Goal: Task Accomplishment & Management: Manage account settings

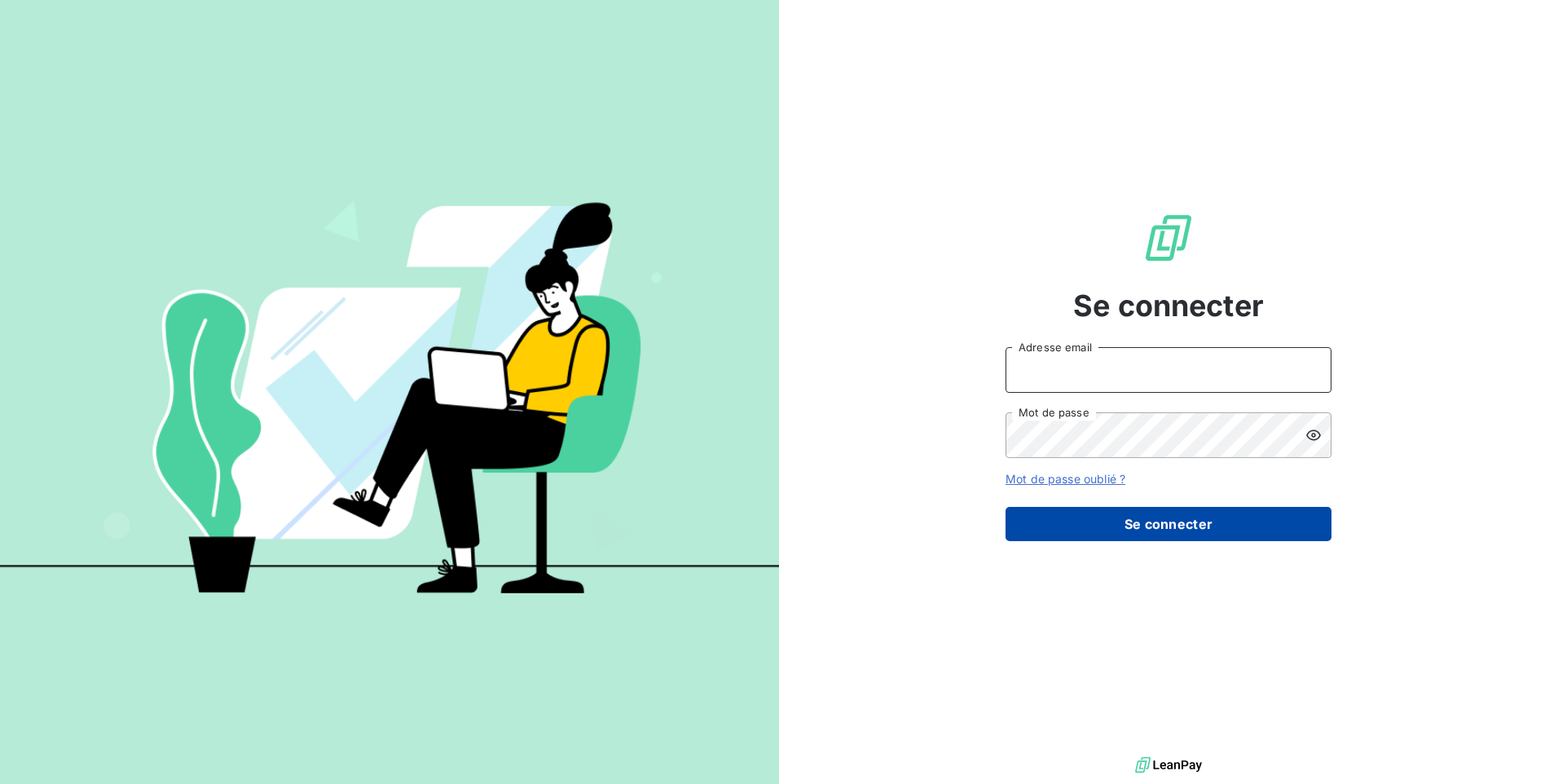
type input "[EMAIL_ADDRESS][DOMAIN_NAME]"
click at [1193, 517] on button "Se connecter" at bounding box center [1168, 524] width 326 height 35
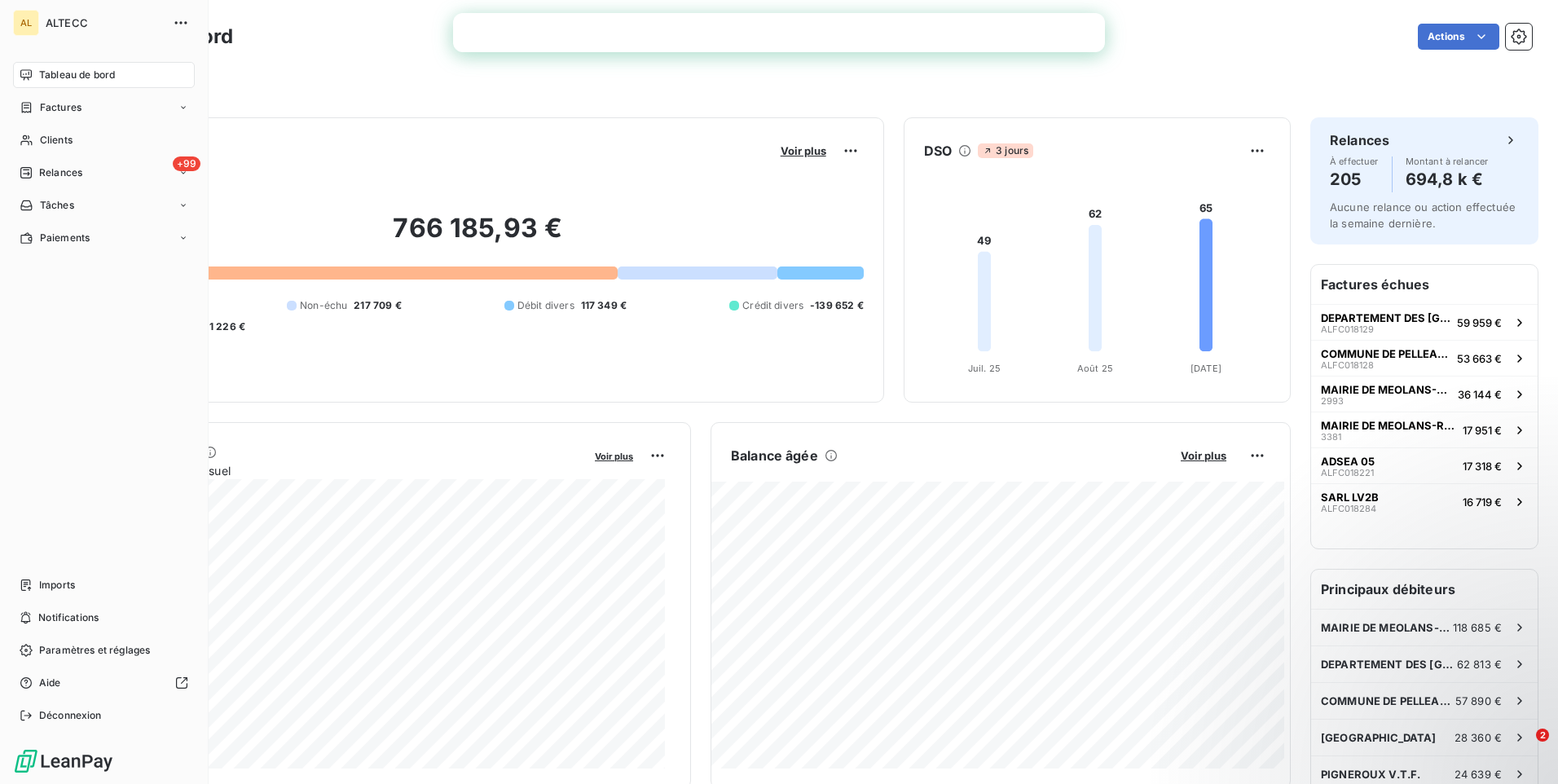
click at [27, 18] on div "AL" at bounding box center [26, 22] width 26 height 26
click at [25, 25] on div "AL" at bounding box center [26, 22] width 26 height 26
click at [174, 20] on icon "button" at bounding box center [181, 23] width 16 height 16
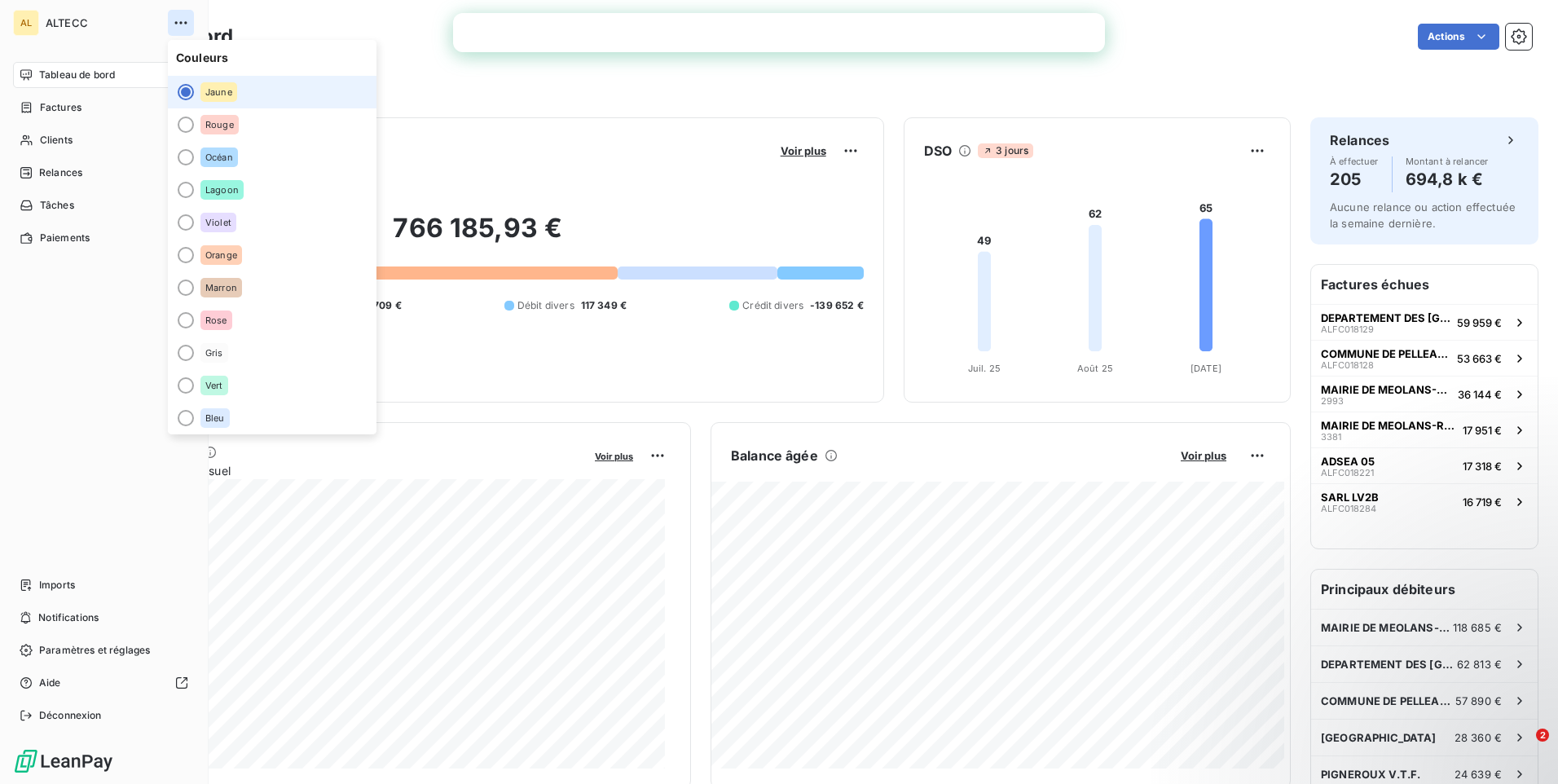
click at [174, 21] on icon "button" at bounding box center [181, 23] width 16 height 16
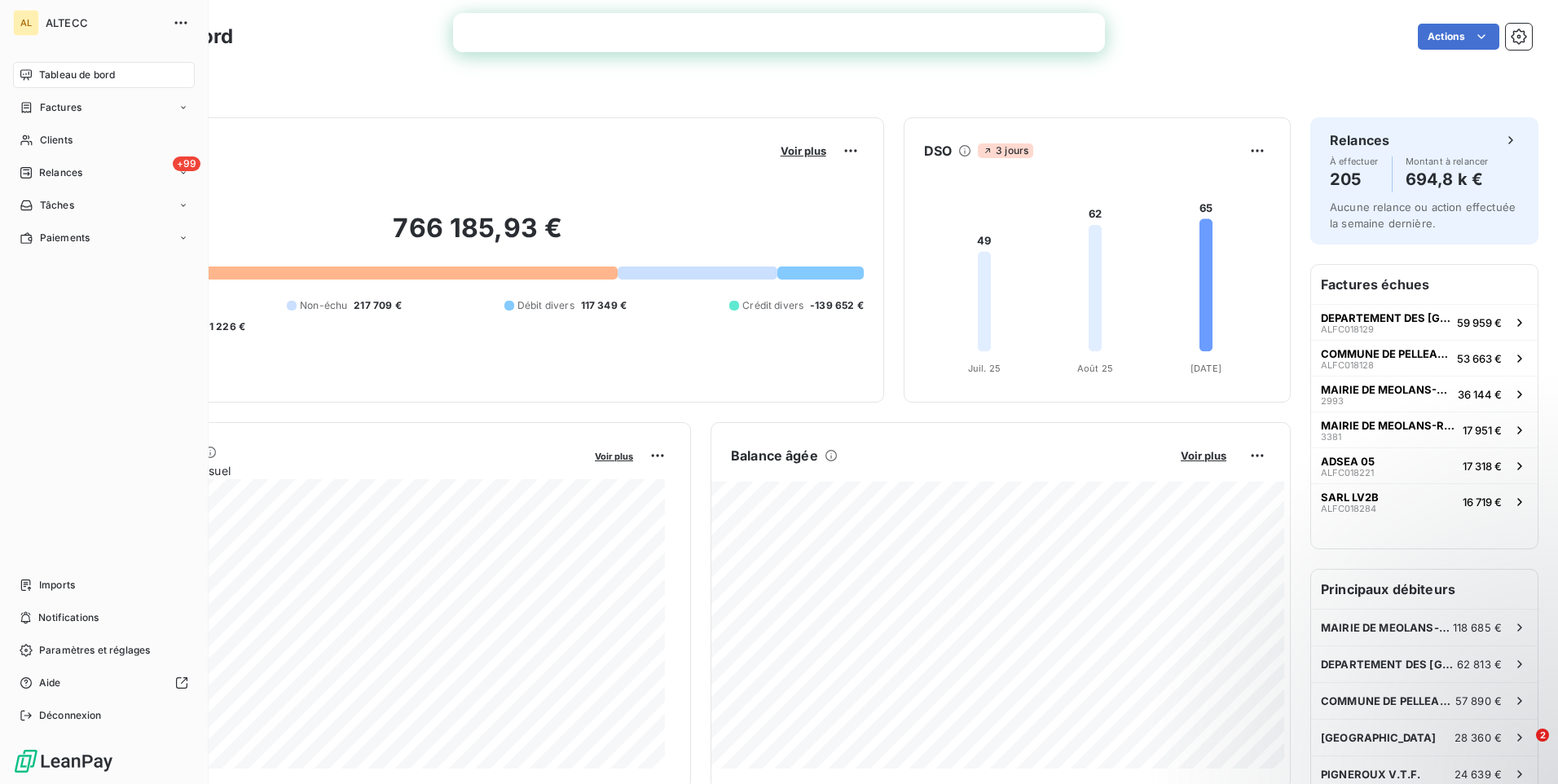
click at [126, 78] on div "Tableau de bord" at bounding box center [104, 74] width 181 height 26
click at [27, 19] on div "AL" at bounding box center [26, 22] width 26 height 26
click at [42, 423] on div "Tableau de bord Factures Clients +99 Relances Tâches Paiements Imports Notifica…" at bounding box center [104, 395] width 181 height 666
click at [23, 25] on div "AL" at bounding box center [26, 22] width 26 height 26
click at [174, 21] on icon "button" at bounding box center [181, 23] width 16 height 16
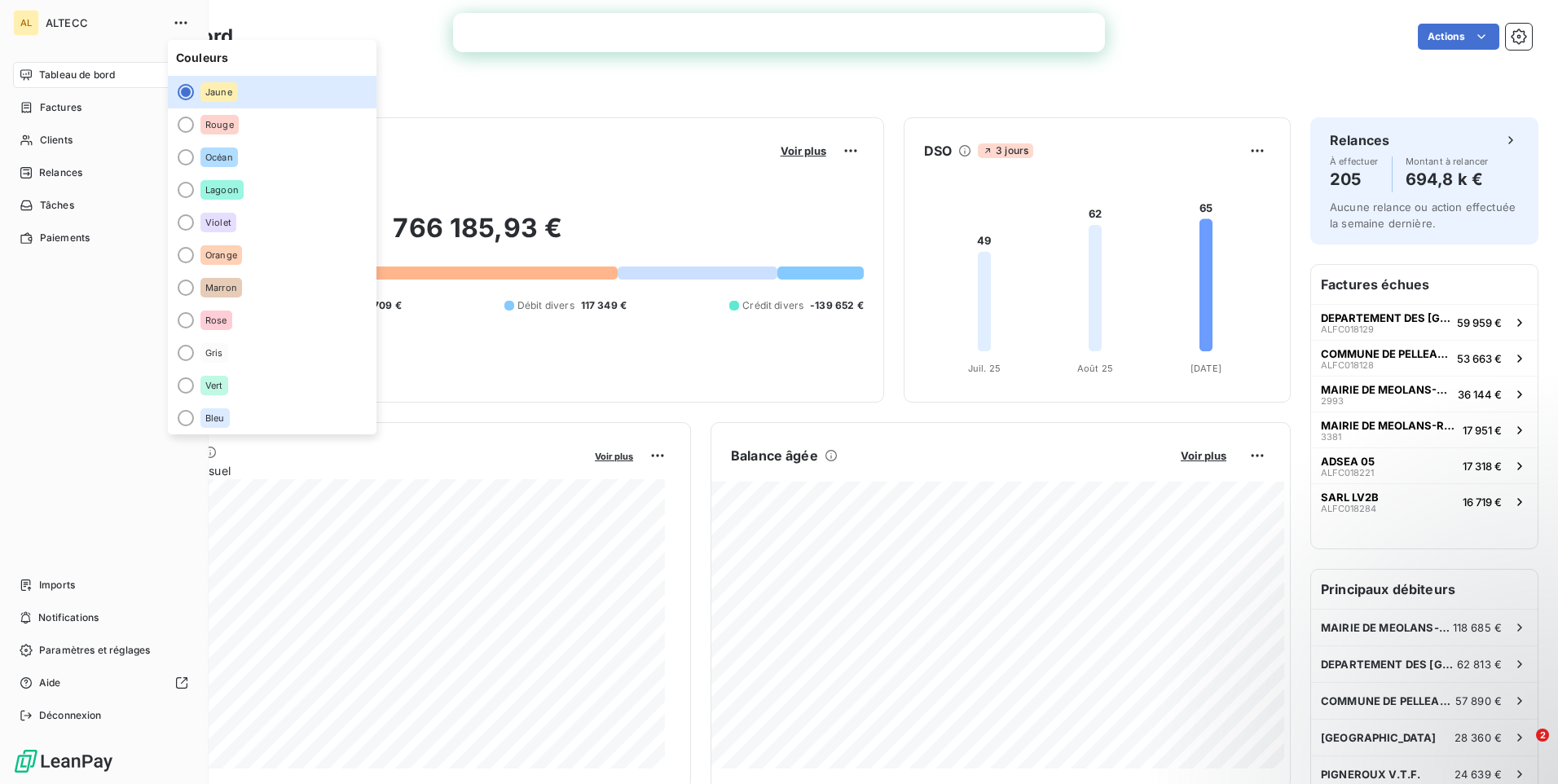
click at [95, 388] on div "Tableau de bord Factures Clients +99 Relances Tâches Paiements Imports Notifica…" at bounding box center [104, 395] width 181 height 666
click at [91, 358] on div "Tableau de bord Factures Clients +99 Relances Tâches Paiements Imports Notifica…" at bounding box center [104, 395] width 181 height 666
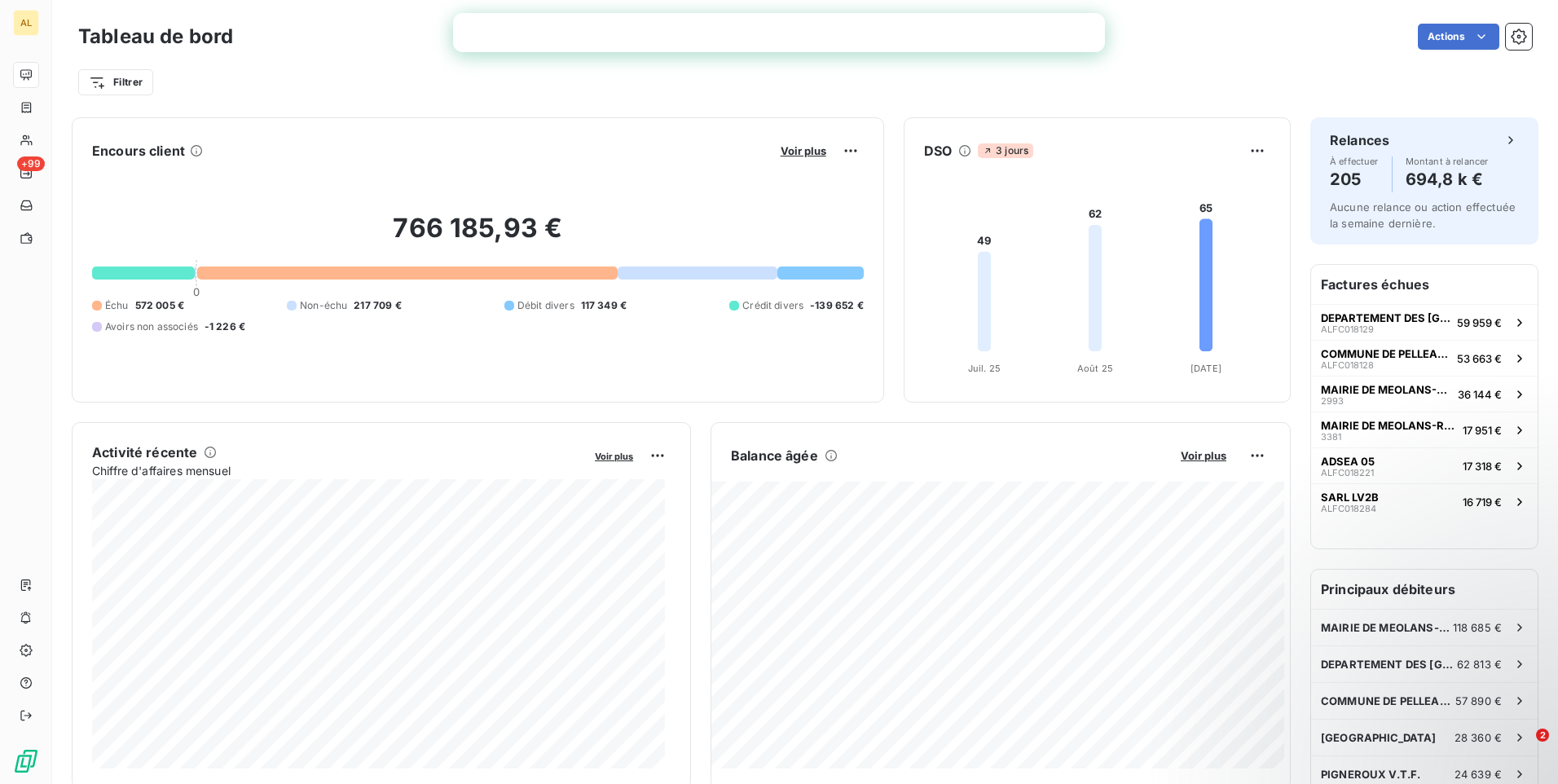
click at [556, 138] on div "Encours client Voir plus" at bounding box center [478, 150] width 772 height 26
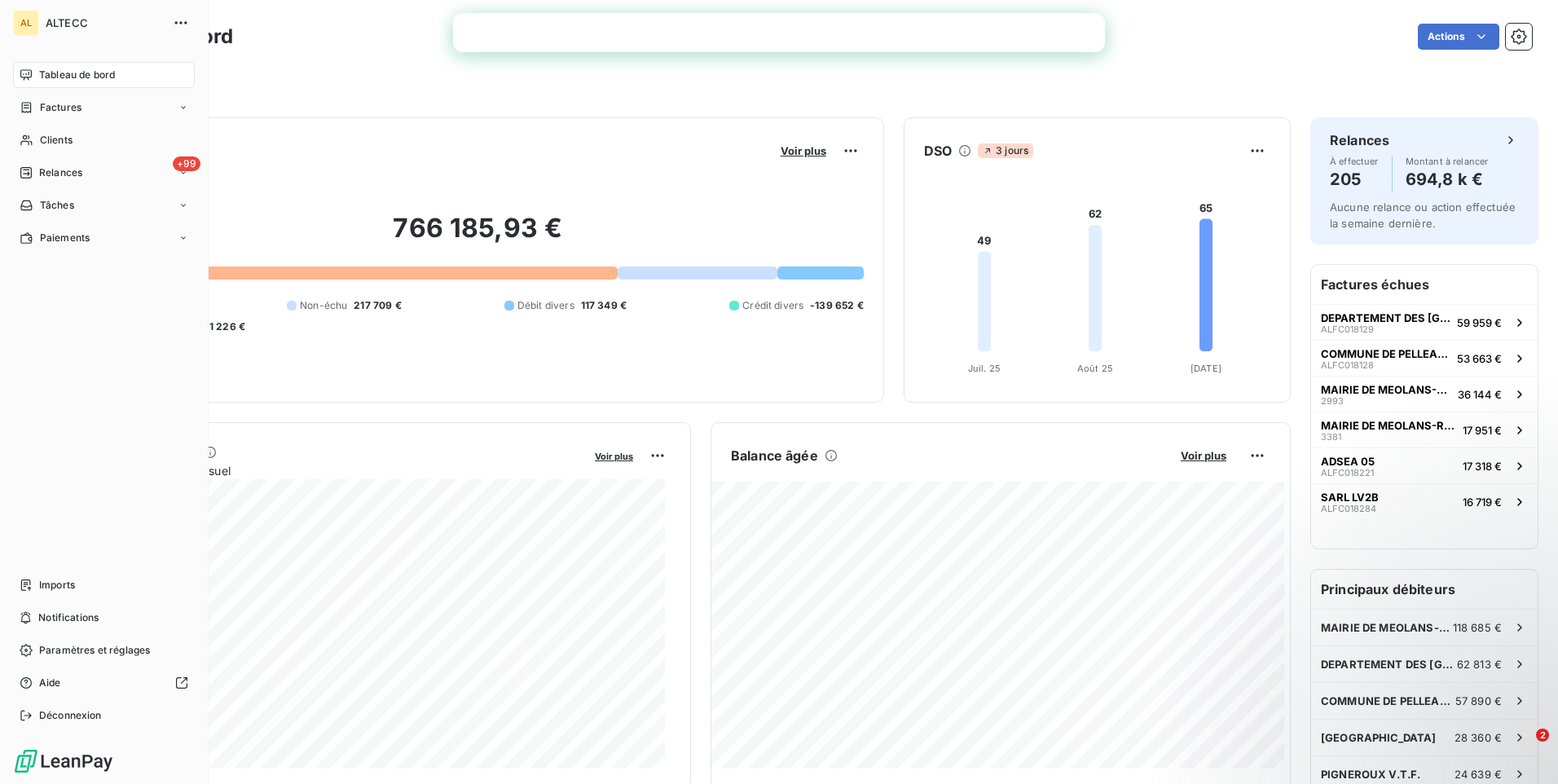
click at [88, 446] on div "Tableau de bord Factures Clients +99 Relances Tâches Paiements Imports Notifica…" at bounding box center [104, 395] width 181 height 666
